Goal: Task Accomplishment & Management: Use online tool/utility

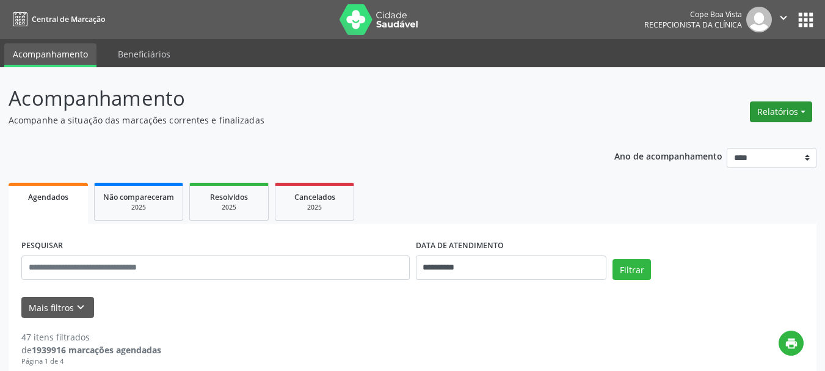
click at [805, 108] on button "Relatórios" at bounding box center [781, 111] width 62 height 21
click at [761, 133] on link "Agendamentos" at bounding box center [746, 137] width 131 height 17
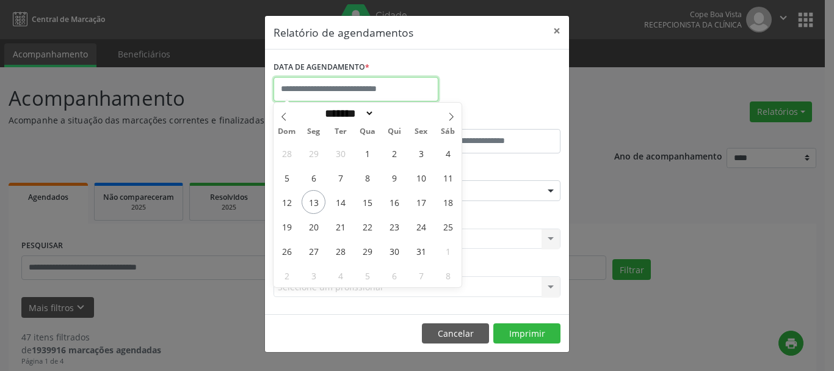
click at [368, 91] on input "text" at bounding box center [355, 89] width 165 height 24
click at [309, 203] on span "13" at bounding box center [314, 202] width 24 height 24
type input "**********"
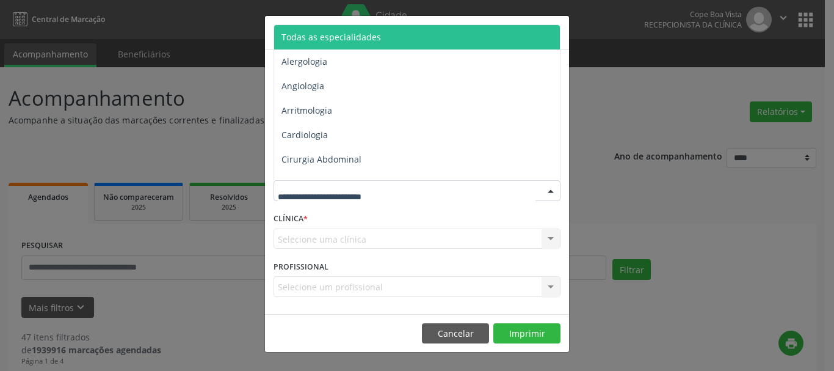
click at [350, 183] on div at bounding box center [416, 190] width 287 height 21
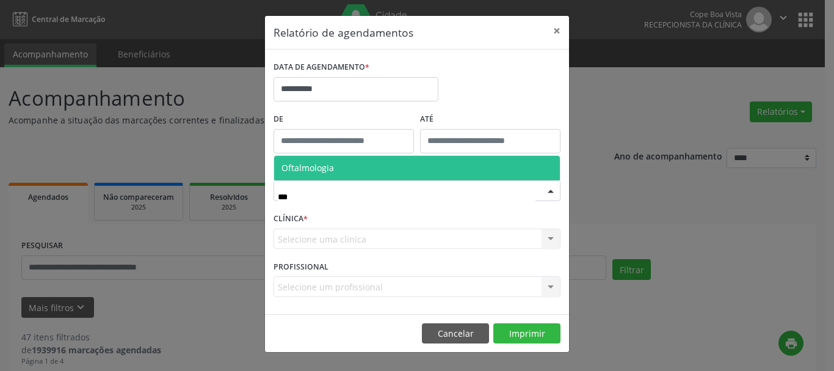
type input "****"
click at [346, 161] on span "Oftalmologia" at bounding box center [417, 168] width 286 height 24
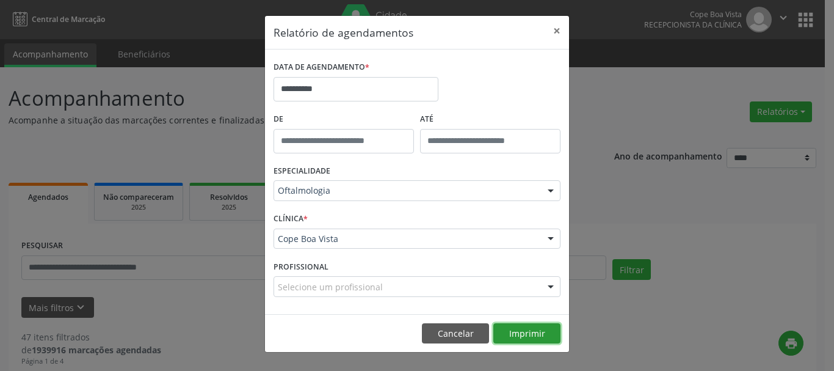
click at [530, 337] on button "Imprimir" at bounding box center [526, 333] width 67 height 21
click at [441, 330] on button "Cancelar" at bounding box center [455, 333] width 67 height 21
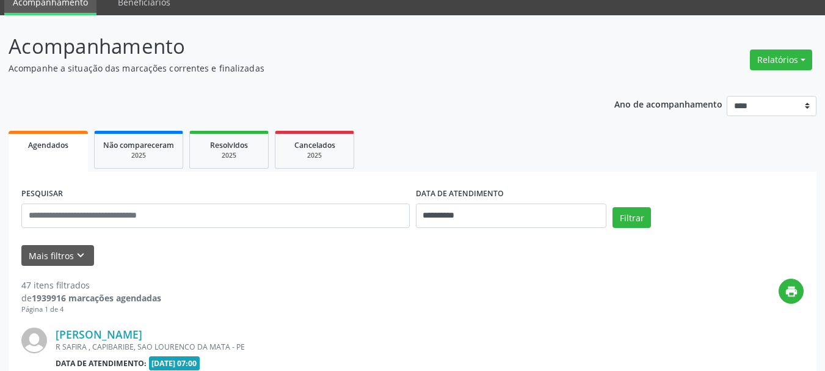
scroll to position [183, 0]
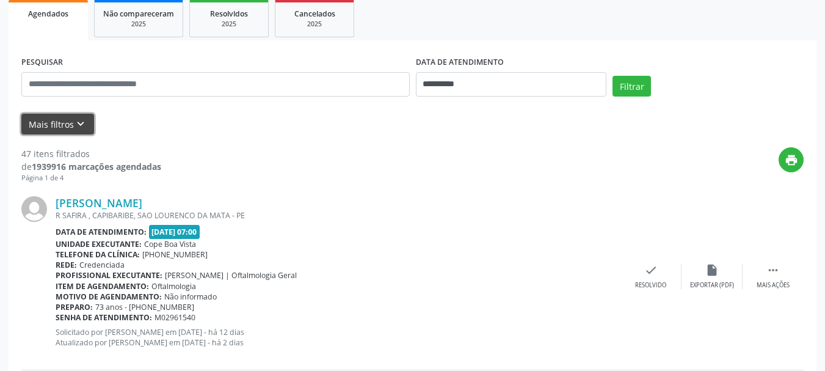
drag, startPoint x: 70, startPoint y: 119, endPoint x: 82, endPoint y: 140, distance: 23.8
click at [70, 120] on button "Mais filtros keyboard_arrow_down" at bounding box center [57, 124] width 73 height 21
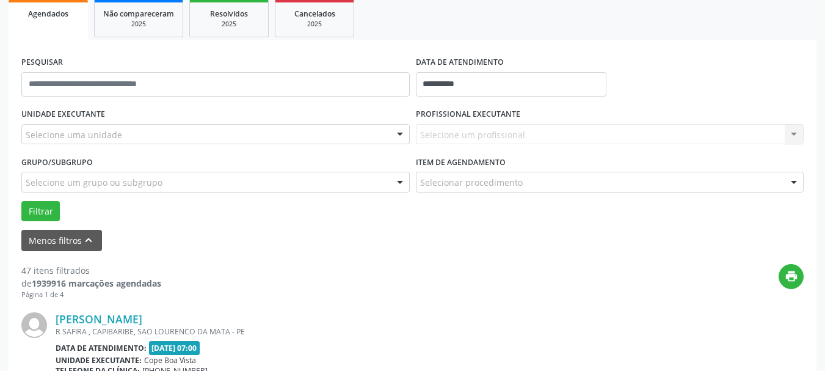
drag, startPoint x: 98, startPoint y: 134, endPoint x: 110, endPoint y: 140, distance: 13.7
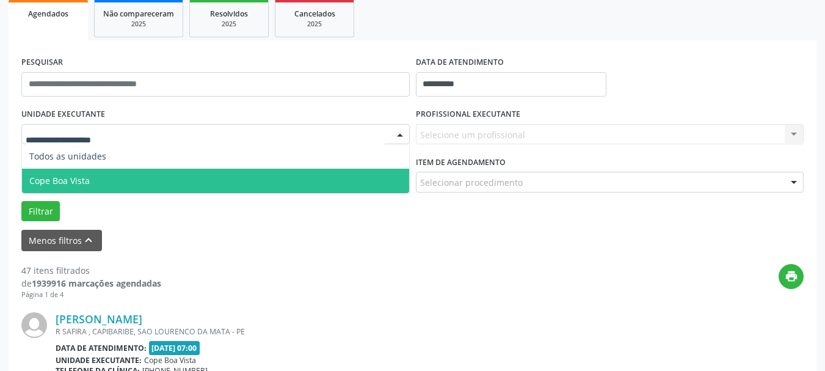
click at [113, 180] on span "Cope Boa Vista" at bounding box center [215, 180] width 387 height 24
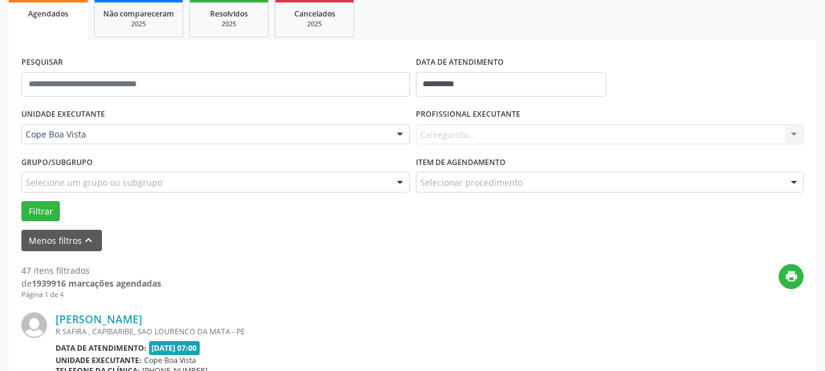
click at [450, 132] on div "Carregando... Nenhum resultado encontrado para: " " Não há nenhuma opção para s…" at bounding box center [610, 134] width 388 height 21
click at [452, 132] on div "Carregando... Nenhum resultado encontrado para: " " Não há nenhuma opção para s…" at bounding box center [610, 134] width 388 height 21
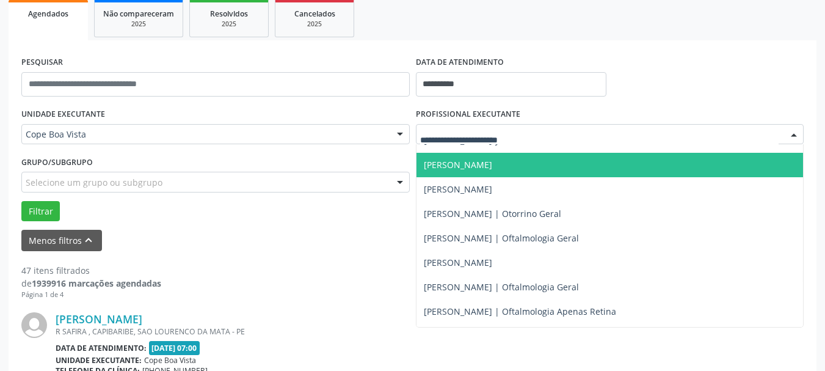
scroll to position [305, 0]
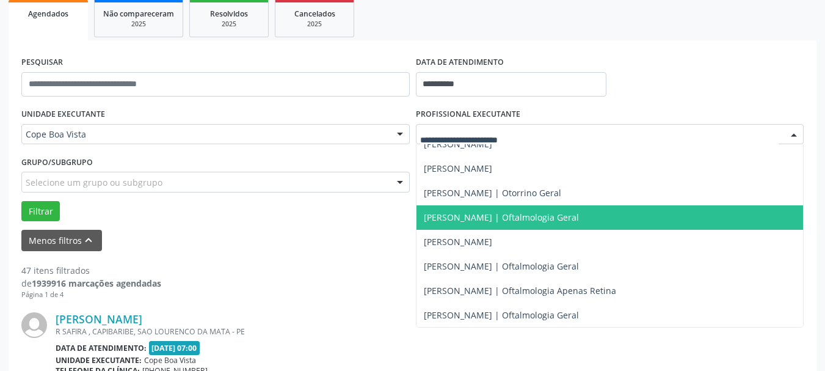
click at [478, 227] on span "[PERSON_NAME] | Oftalmologia Geral" at bounding box center [609, 217] width 387 height 24
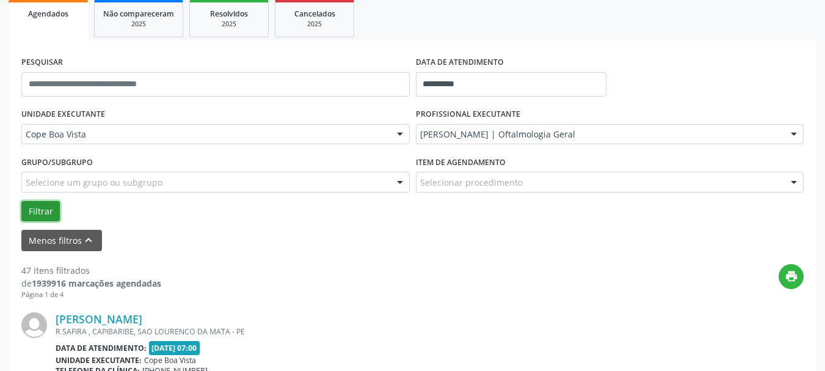
drag, startPoint x: 38, startPoint y: 210, endPoint x: 45, endPoint y: 212, distance: 7.6
click at [38, 210] on button "Filtrar" at bounding box center [40, 211] width 38 height 21
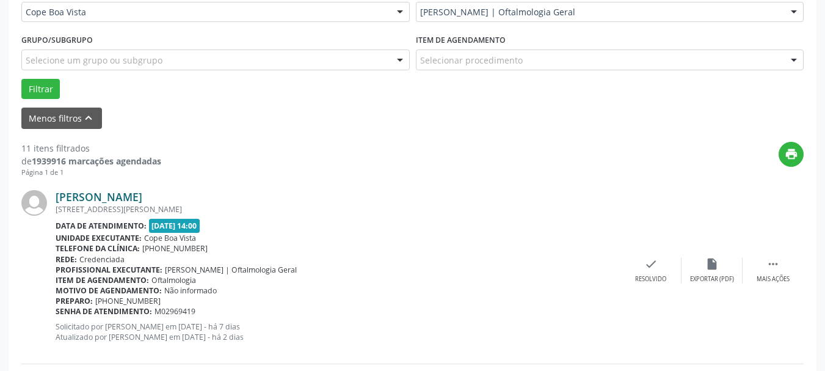
click at [128, 195] on link "[PERSON_NAME]" at bounding box center [99, 196] width 87 height 13
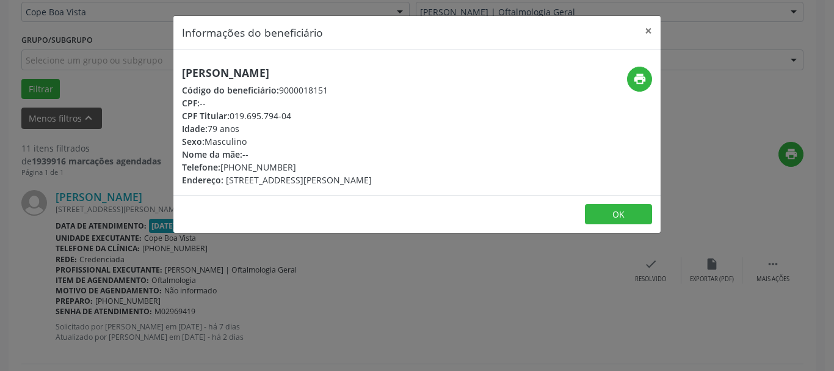
drag, startPoint x: 232, startPoint y: 118, endPoint x: 295, endPoint y: 115, distance: 63.0
click at [295, 115] on div "CPF Titular: 019.695.794-04" at bounding box center [277, 115] width 190 height 13
copy div "019.695.794-04"
click at [209, 327] on div "Informações do beneficiário × [PERSON_NAME] Código do beneficiário: 9000018151 …" at bounding box center [417, 185] width 834 height 371
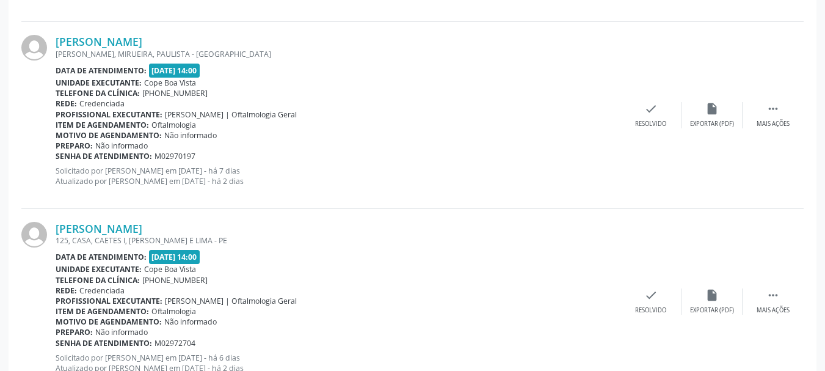
scroll to position [855, 0]
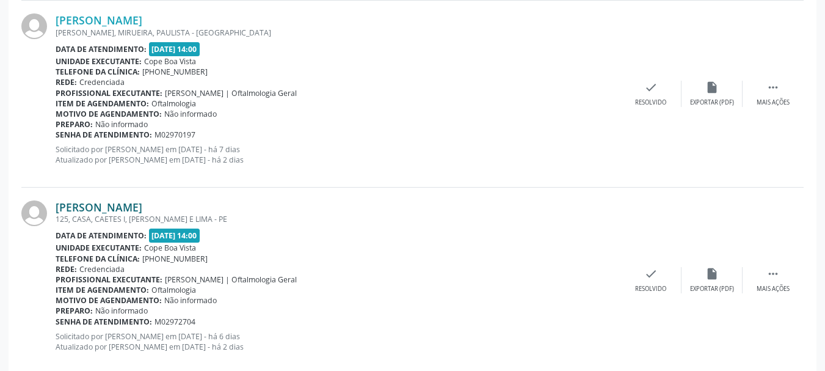
click at [142, 208] on link "[PERSON_NAME]" at bounding box center [99, 206] width 87 height 13
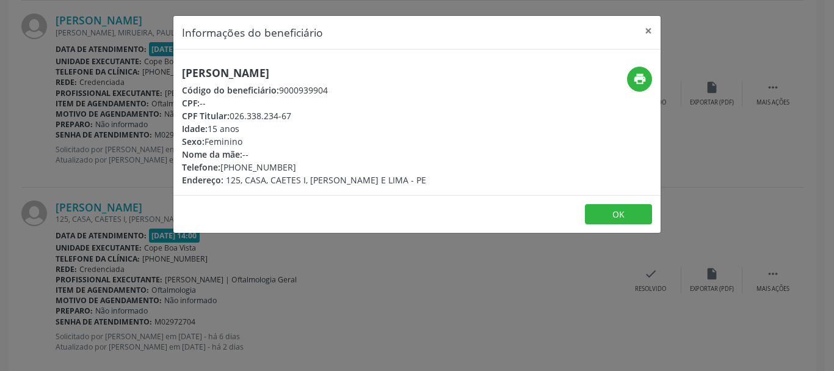
drag, startPoint x: 232, startPoint y: 114, endPoint x: 311, endPoint y: 115, distance: 78.8
click at [311, 116] on div "CPF Titular: 026.338.234-67" at bounding box center [304, 115] width 244 height 13
copy div "026.338.234-67"
click at [609, 210] on button "OK" at bounding box center [618, 214] width 67 height 21
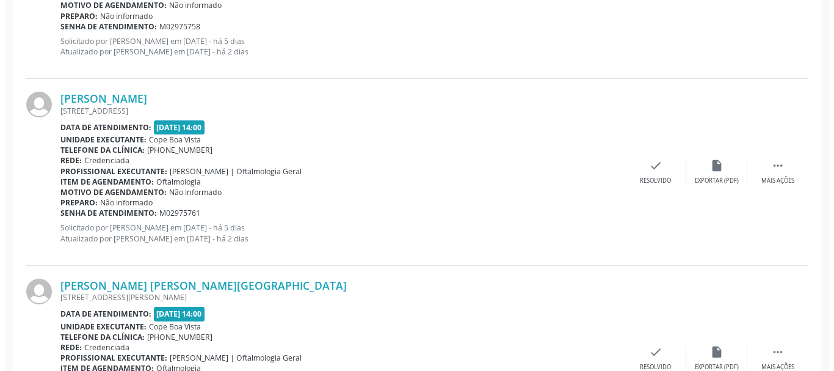
scroll to position [1709, 0]
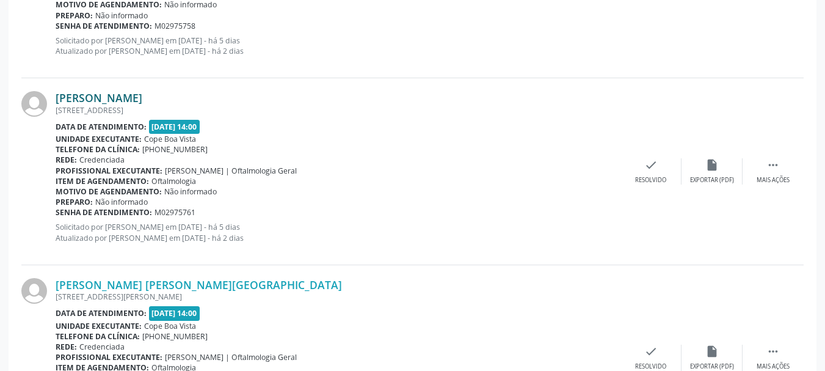
click at [125, 92] on link "[PERSON_NAME]" at bounding box center [99, 97] width 87 height 13
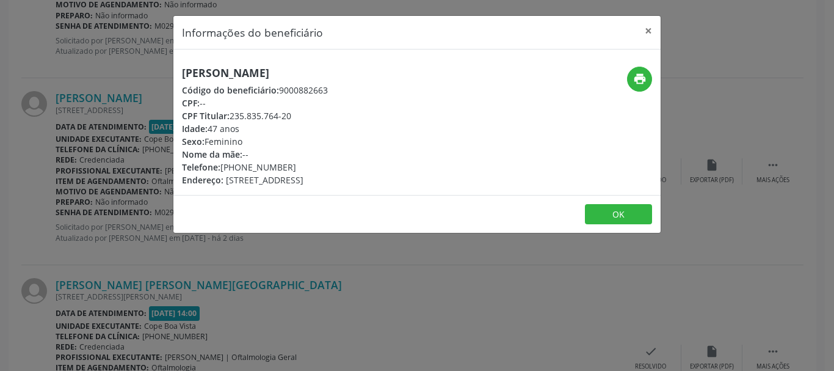
drag, startPoint x: 231, startPoint y: 117, endPoint x: 298, endPoint y: 117, distance: 67.2
click at [298, 117] on div "CPF Titular: 235.835.764-20" at bounding box center [255, 115] width 146 height 13
